Goal: Transaction & Acquisition: Purchase product/service

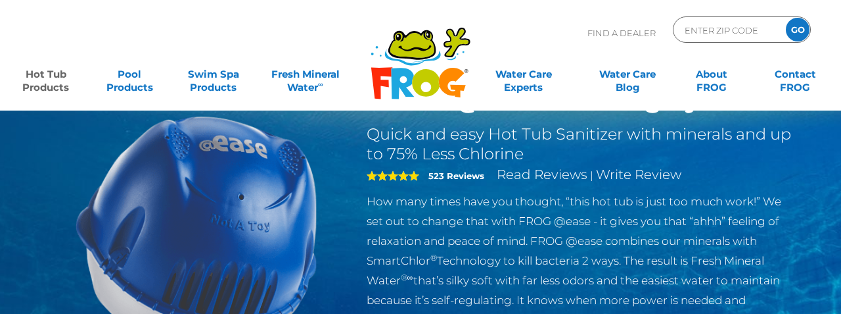
scroll to position [70, 0]
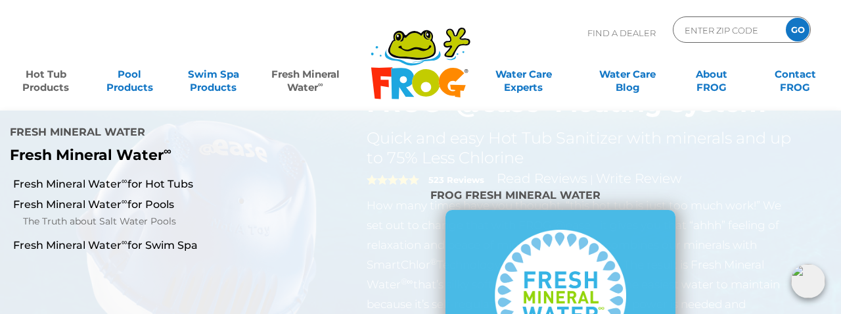
click at [310, 85] on link "Fresh Mineral Water ∞" at bounding box center [306, 74] width 82 height 26
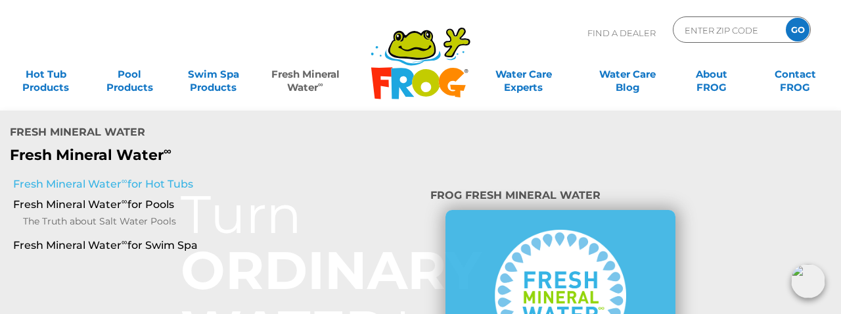
click at [154, 177] on link "Fresh Mineral Water ∞ for Hot Tubs" at bounding box center [147, 184] width 268 height 14
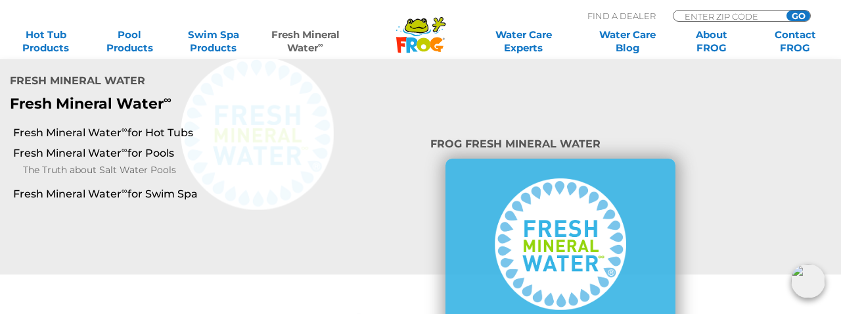
scroll to position [183, 0]
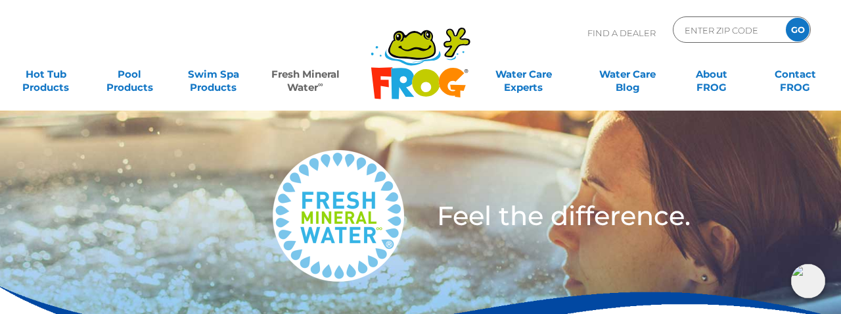
scroll to position [6, 0]
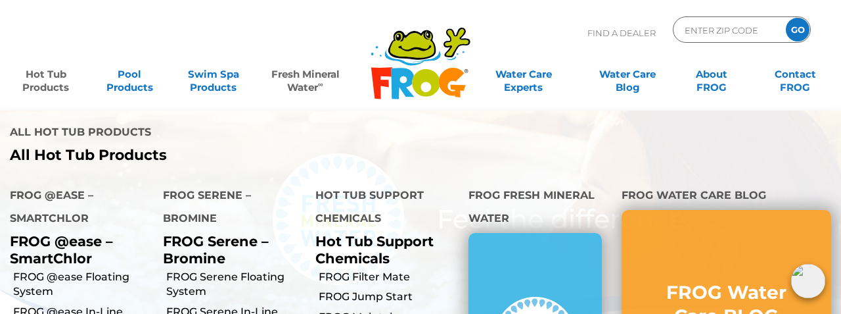
click at [54, 82] on link "Hot Tub Products" at bounding box center [45, 74] width 65 height 26
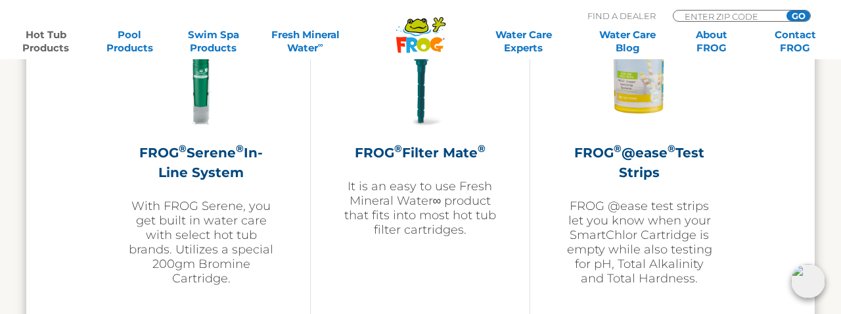
scroll to position [2897, 0]
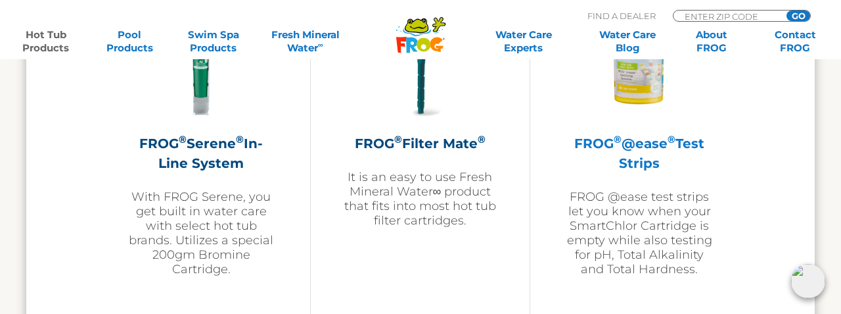
click at [640, 141] on h2 "FROG ® @ease ® Test Strips" at bounding box center [639, 152] width 153 height 39
